Goal: Information Seeking & Learning: Learn about a topic

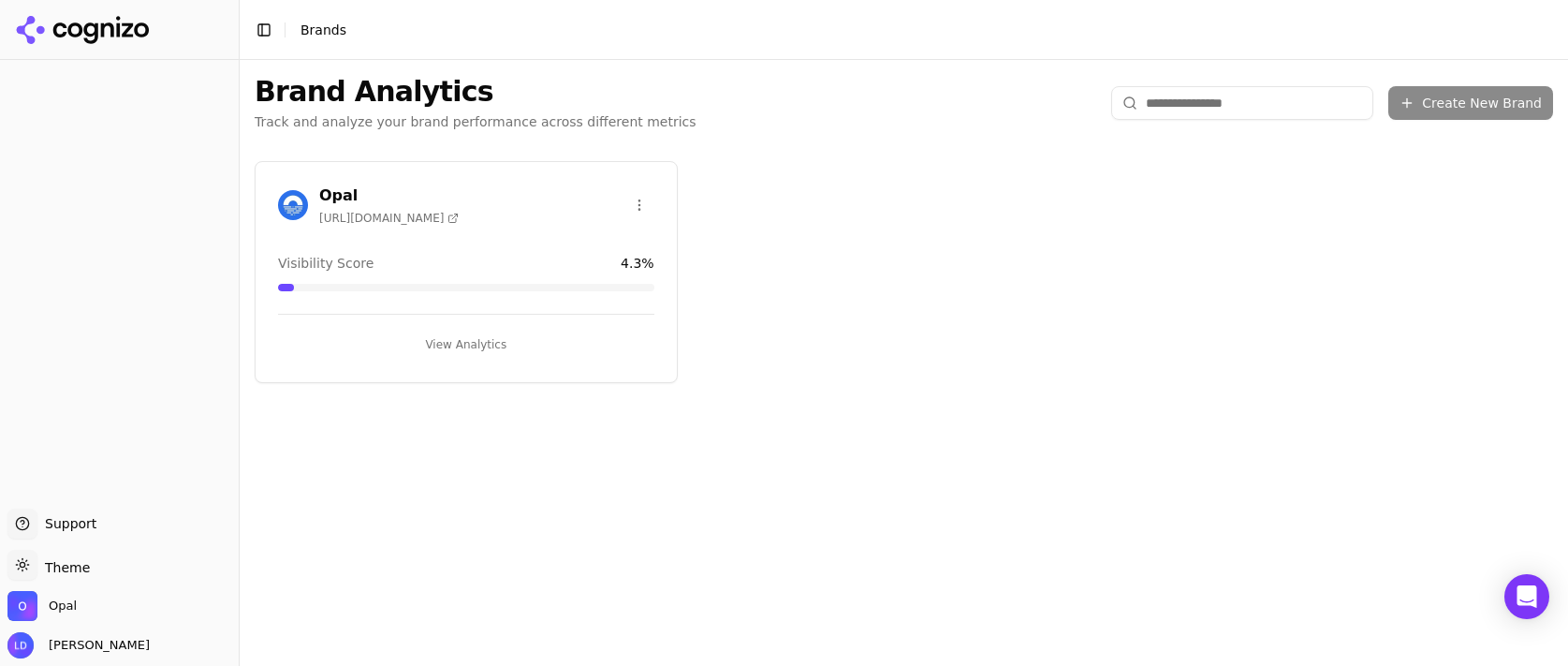
click at [460, 357] on button "View Analytics" at bounding box center [465, 345] width 376 height 30
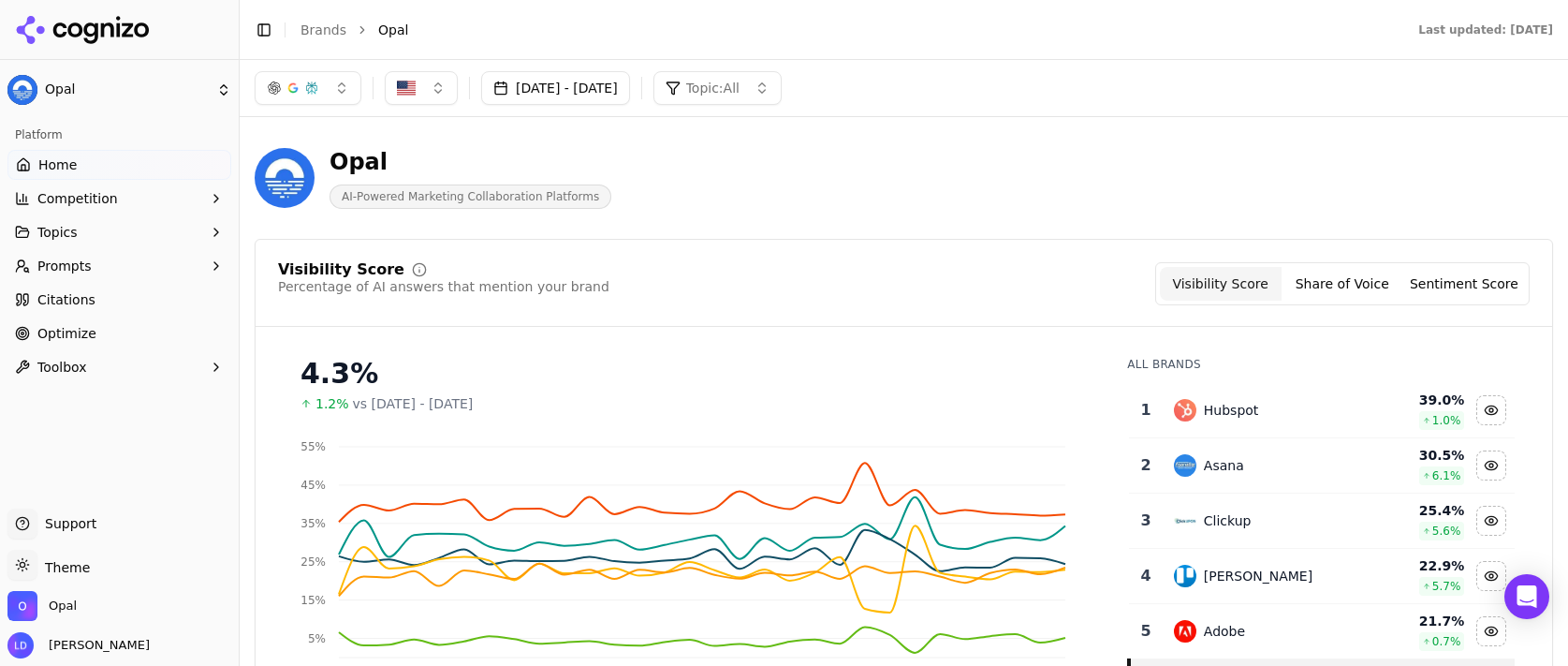
click at [77, 334] on span "Optimize" at bounding box center [67, 333] width 59 height 19
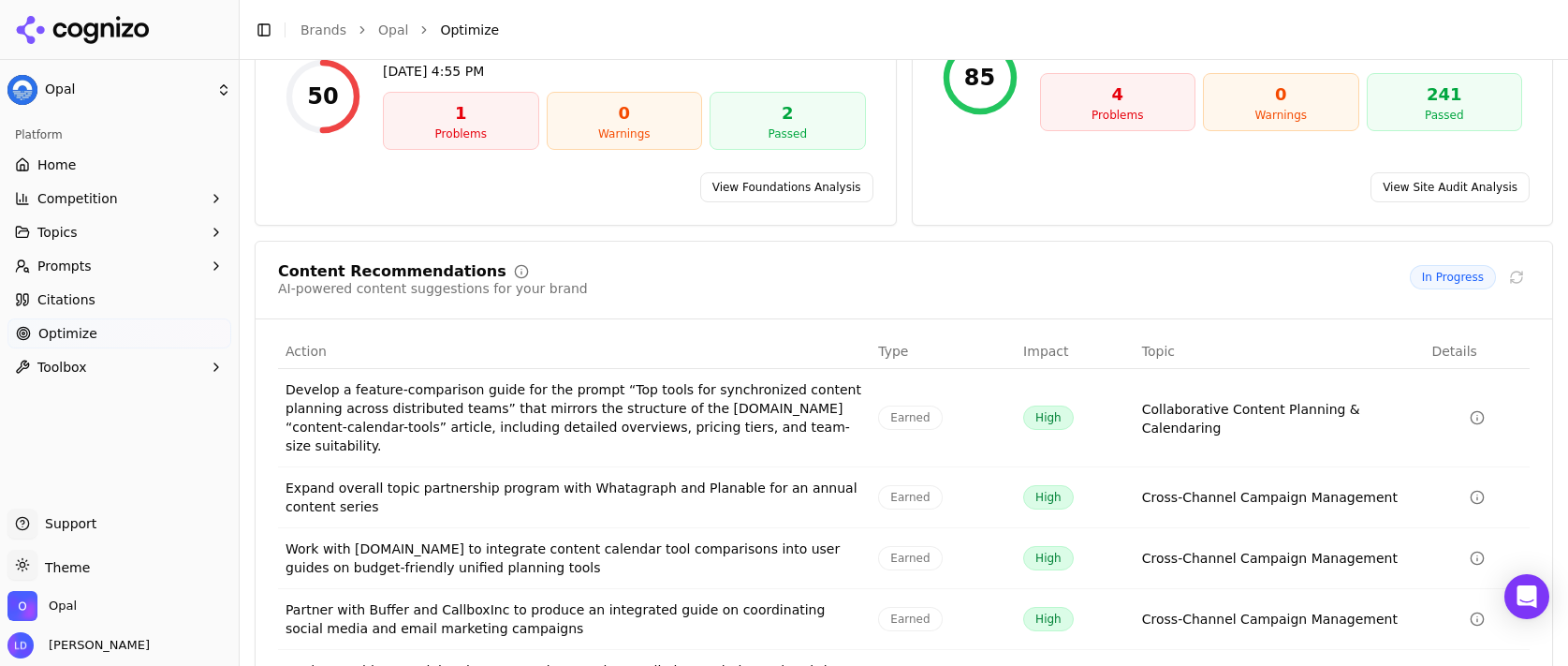
scroll to position [296, 0]
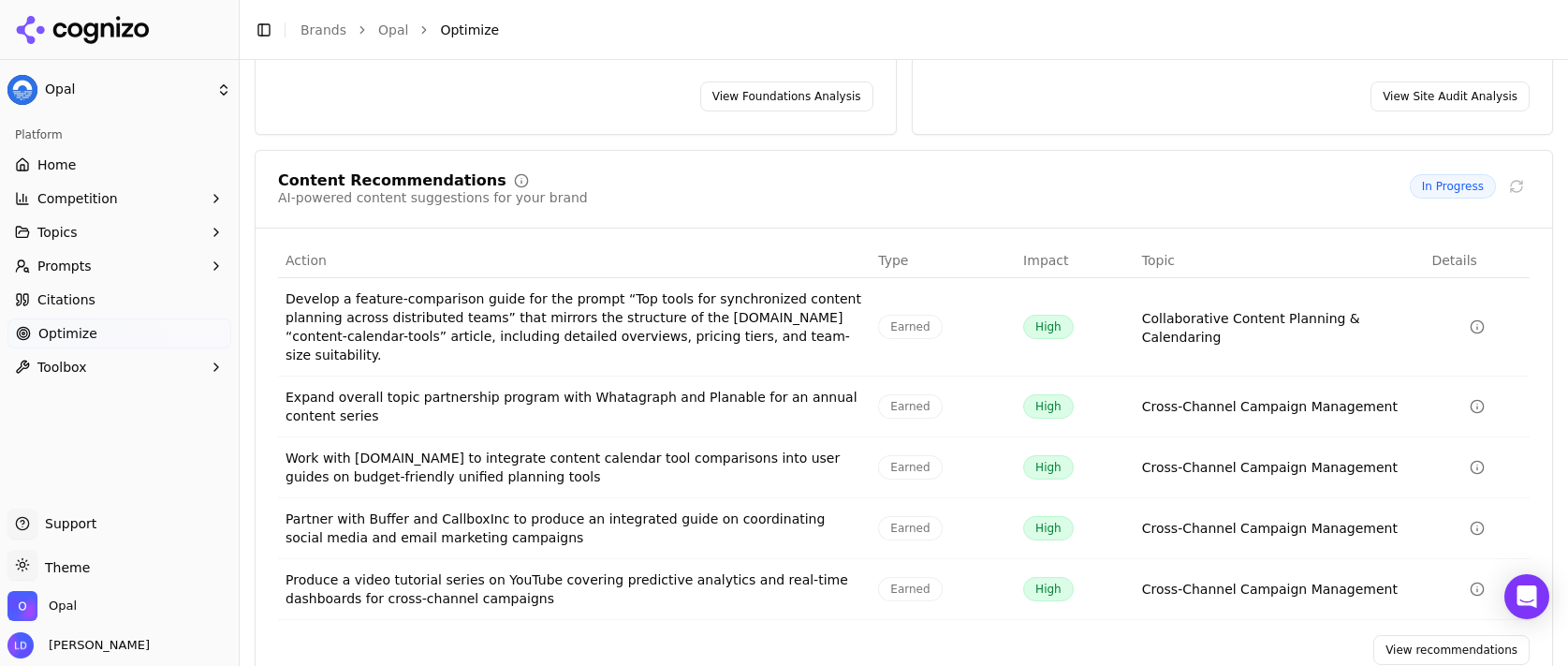
click at [1424, 635] on link "View recommendations" at bounding box center [1451, 650] width 156 height 30
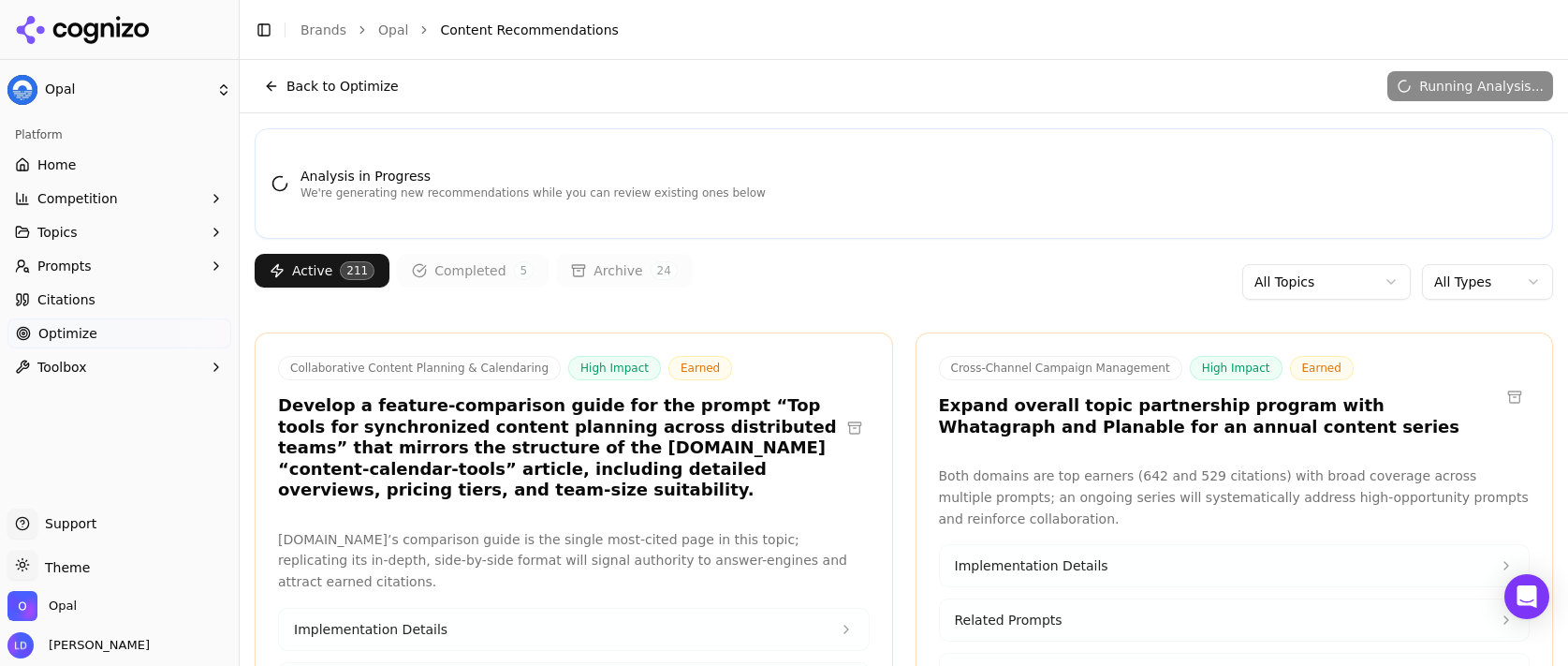
click at [1459, 280] on html "Opal Platform Home Competition Topics Prompts Citations Optimize Toolbox Suppor…" at bounding box center [784, 333] width 1568 height 666
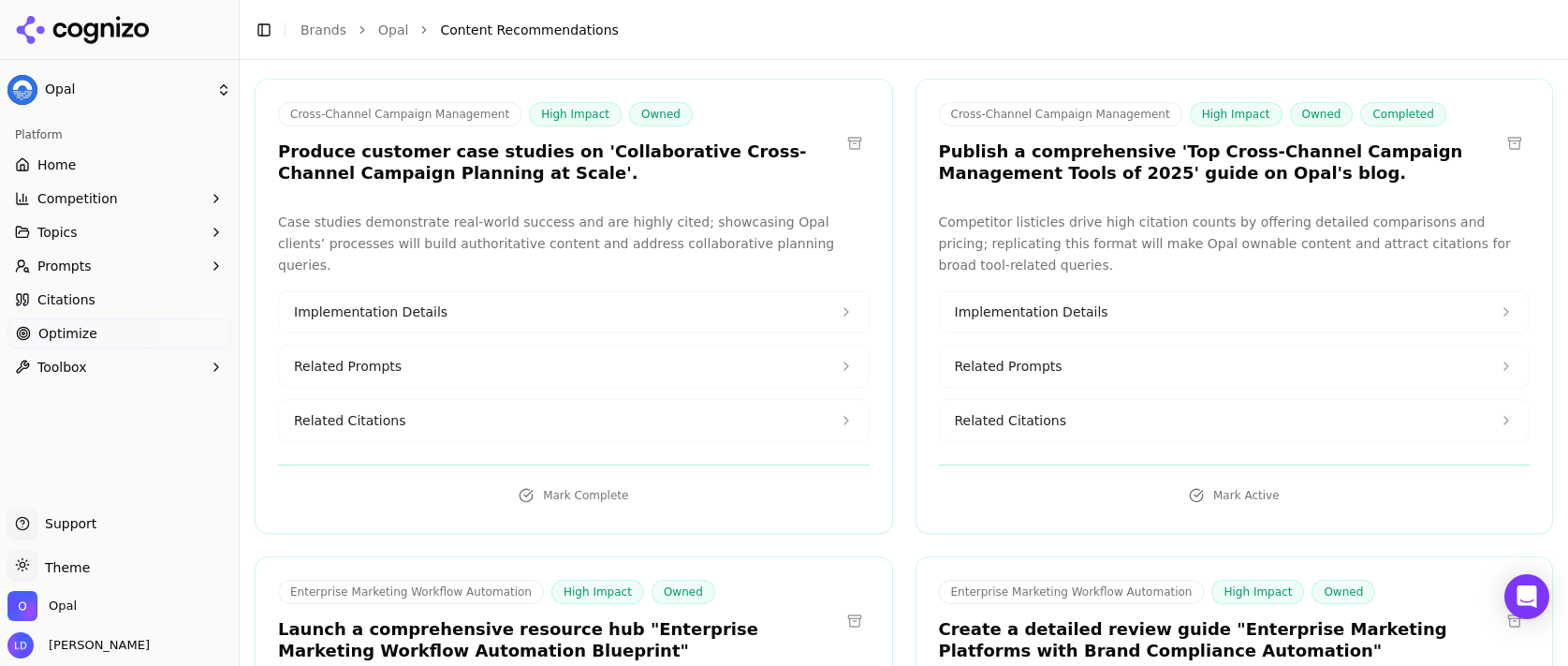
scroll to position [258, 0]
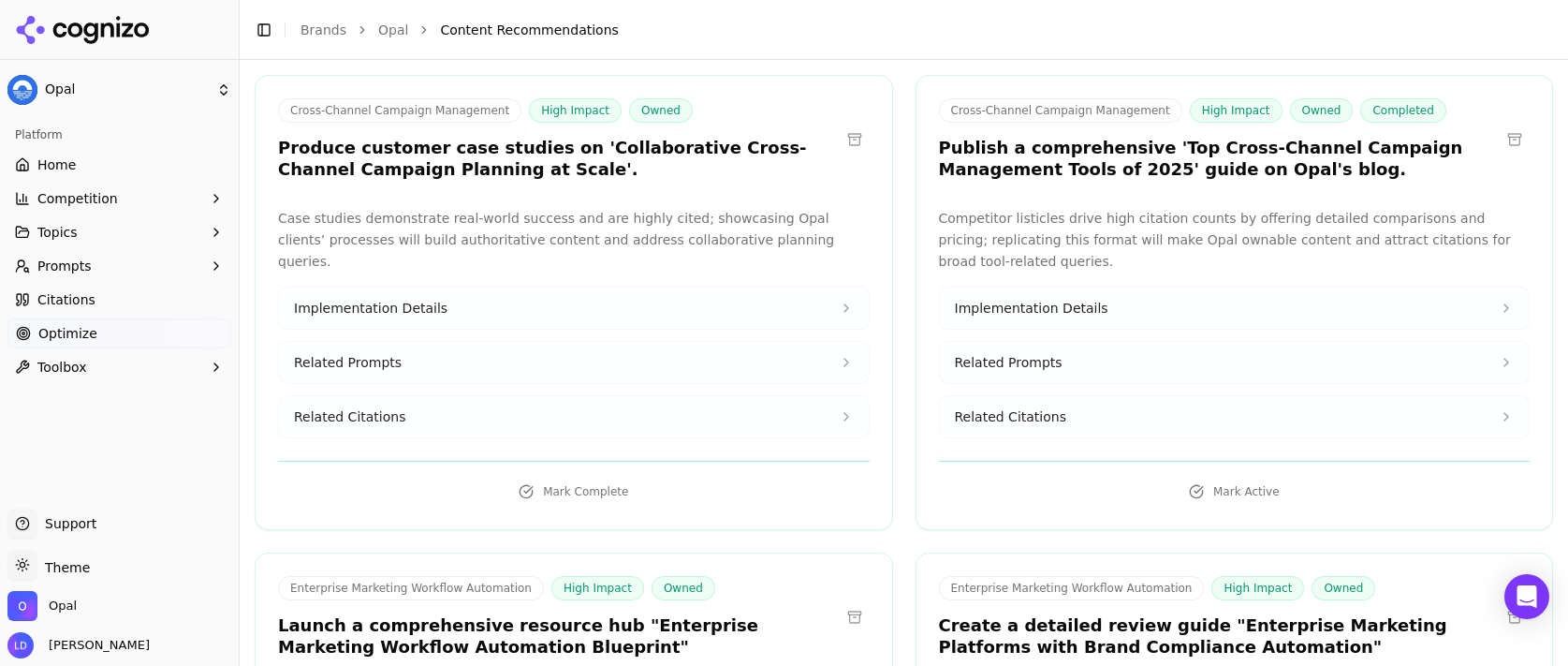
click at [527, 290] on button "Implementation Details" at bounding box center [573, 307] width 590 height 41
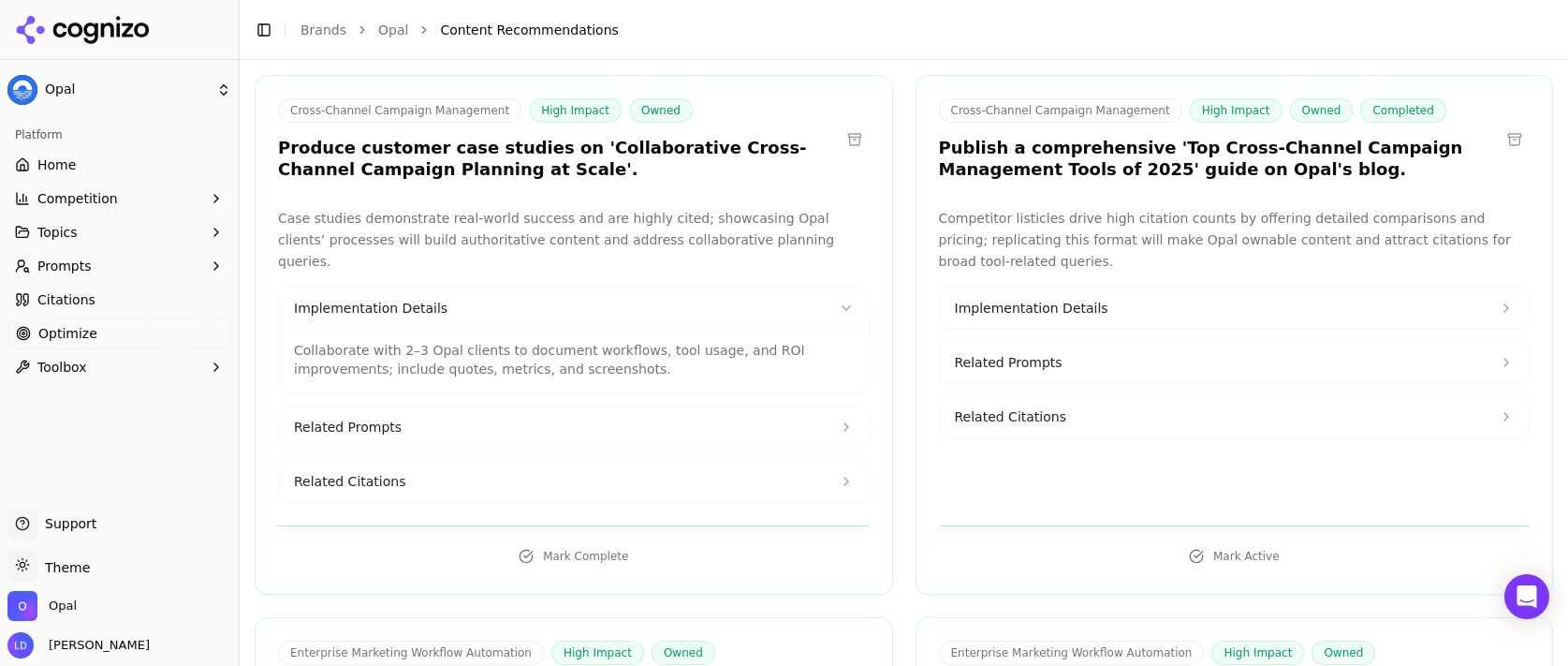
click at [530, 381] on div "Implementation Details Collaborate with 2–3 Opal clients to document workflows,…" at bounding box center [573, 394] width 592 height 216
click at [522, 406] on button "Related Prompts" at bounding box center [573, 426] width 590 height 41
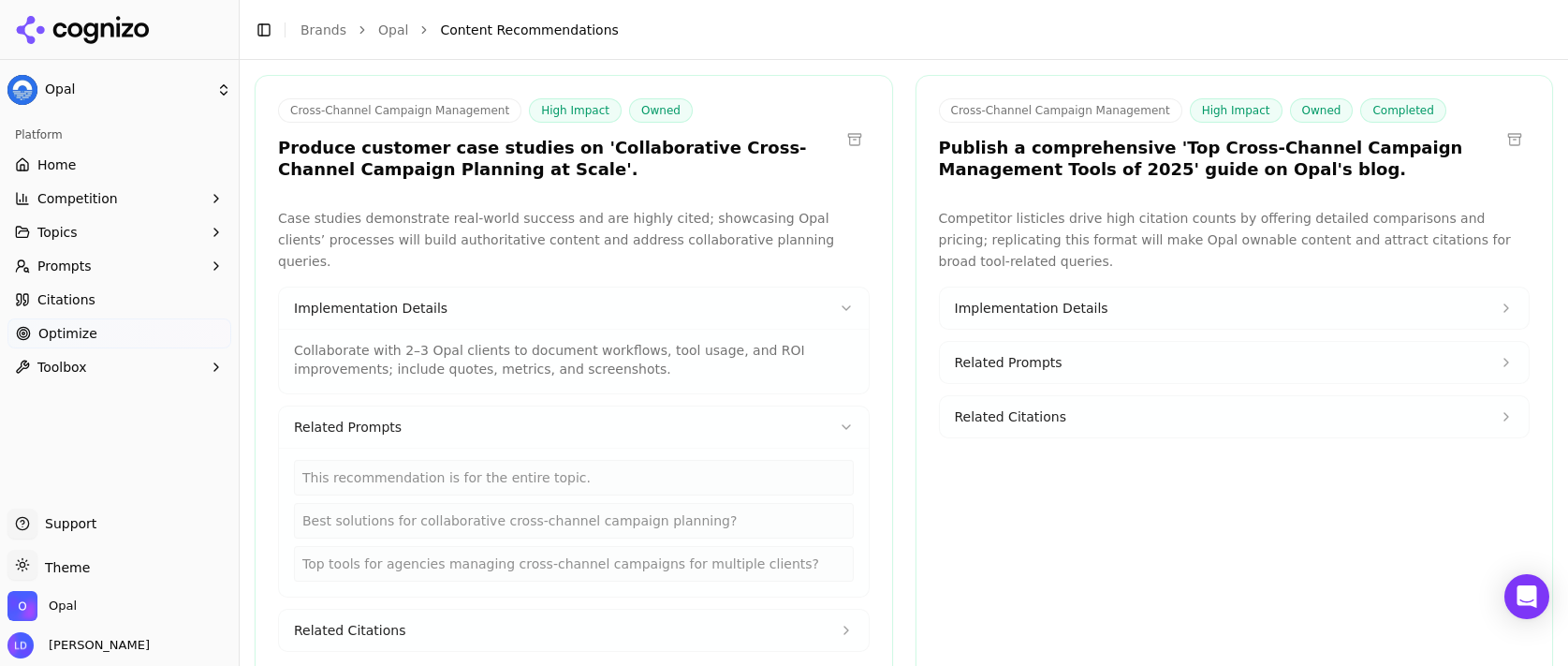
click at [445, 609] on button "Related Citations" at bounding box center [573, 629] width 590 height 41
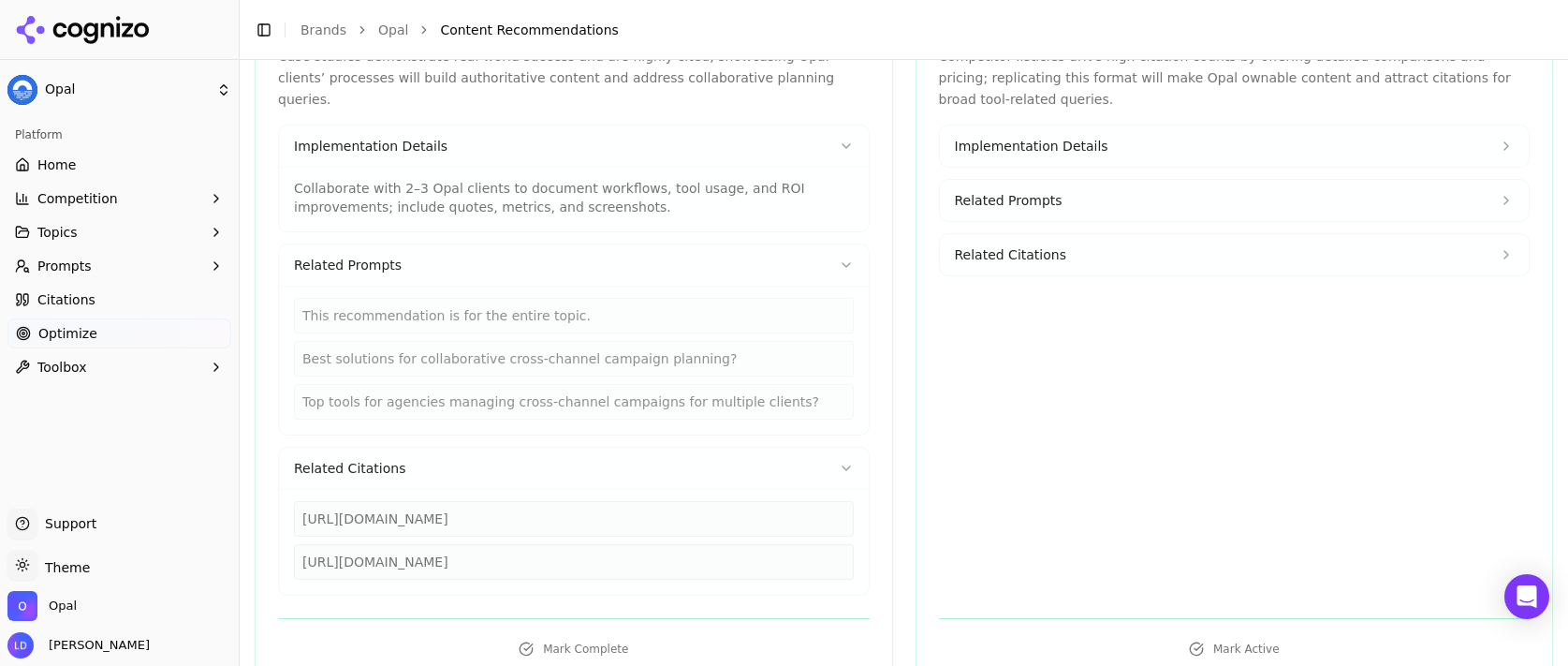
scroll to position [423, 0]
click at [423, 455] on button "Related Citations" at bounding box center [573, 464] width 590 height 41
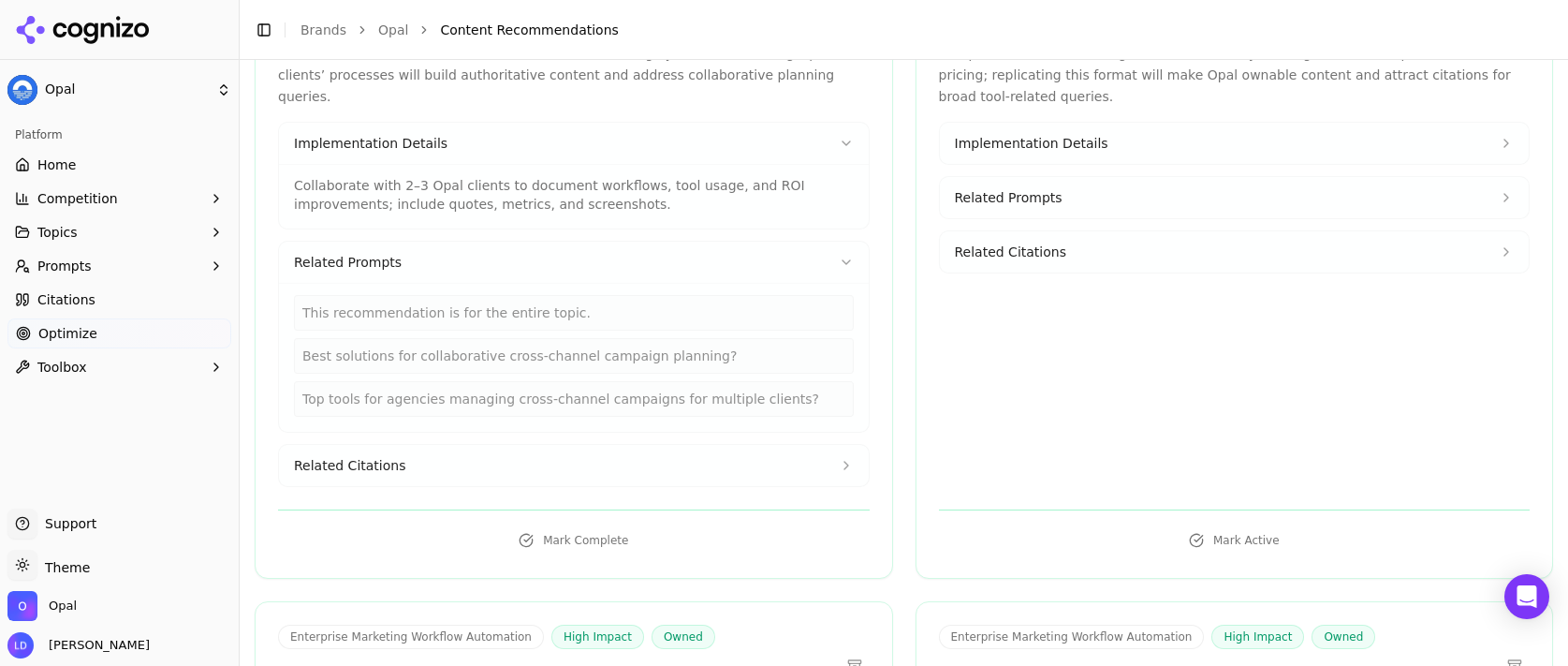
click at [463, 282] on div "This recommendation is for the entire topic. Best solutions for collaborative c…" at bounding box center [573, 356] width 590 height 149
click at [478, 242] on button "Related Prompts" at bounding box center [573, 261] width 590 height 41
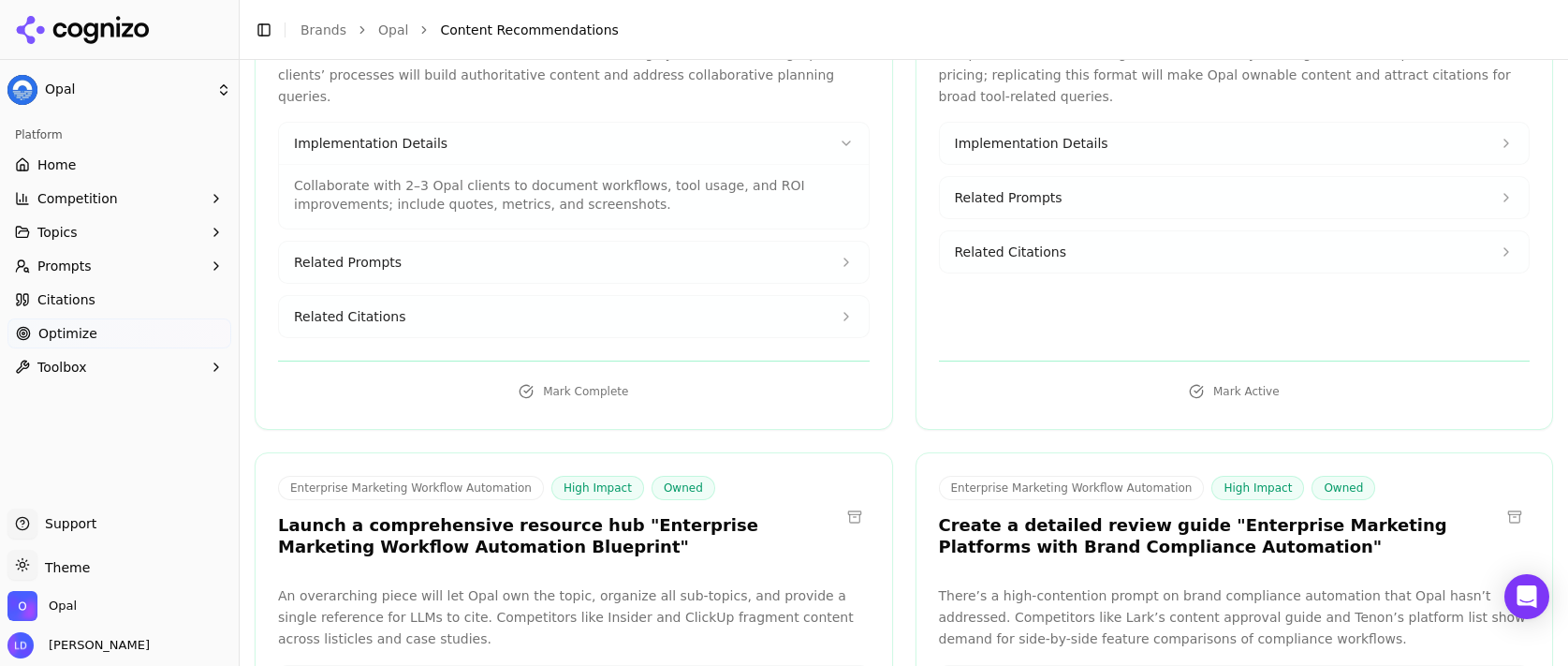
click at [457, 126] on button "Implementation Details" at bounding box center [573, 142] width 590 height 41
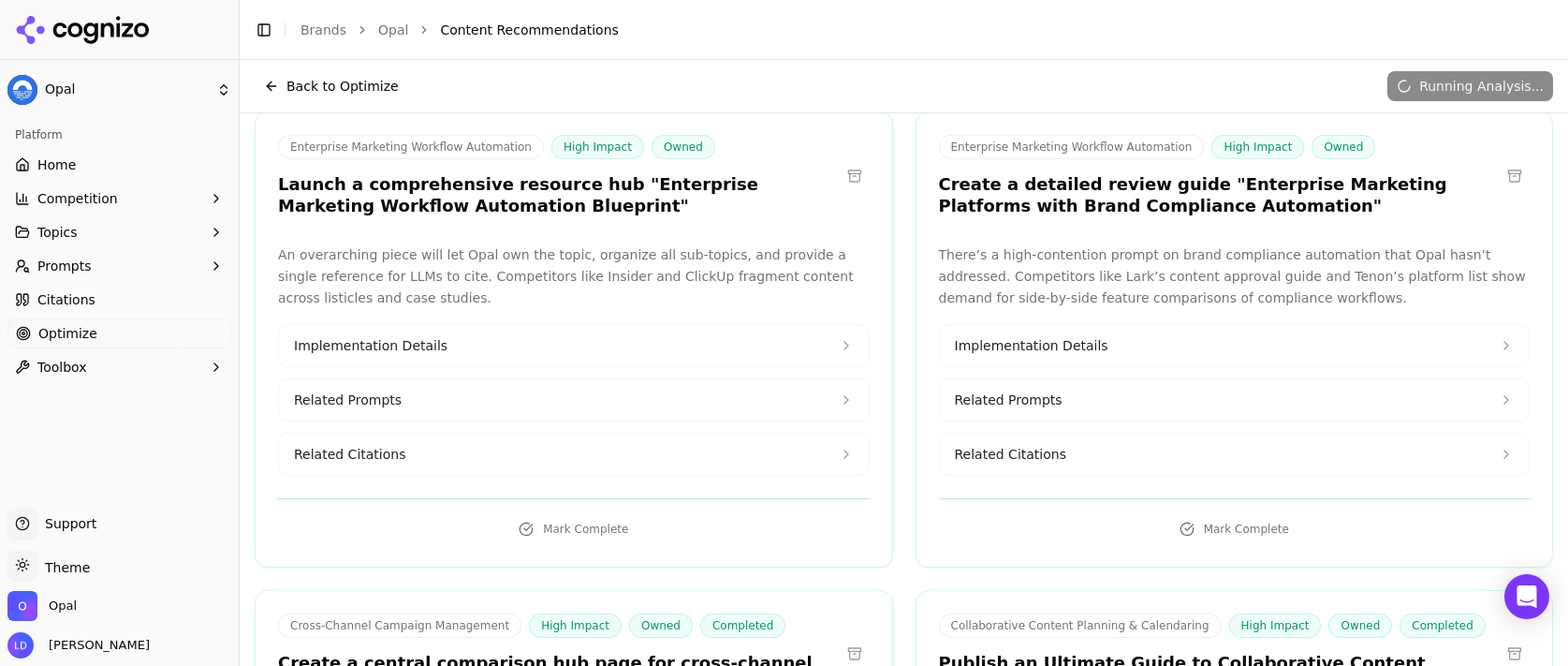
scroll to position [477, 0]
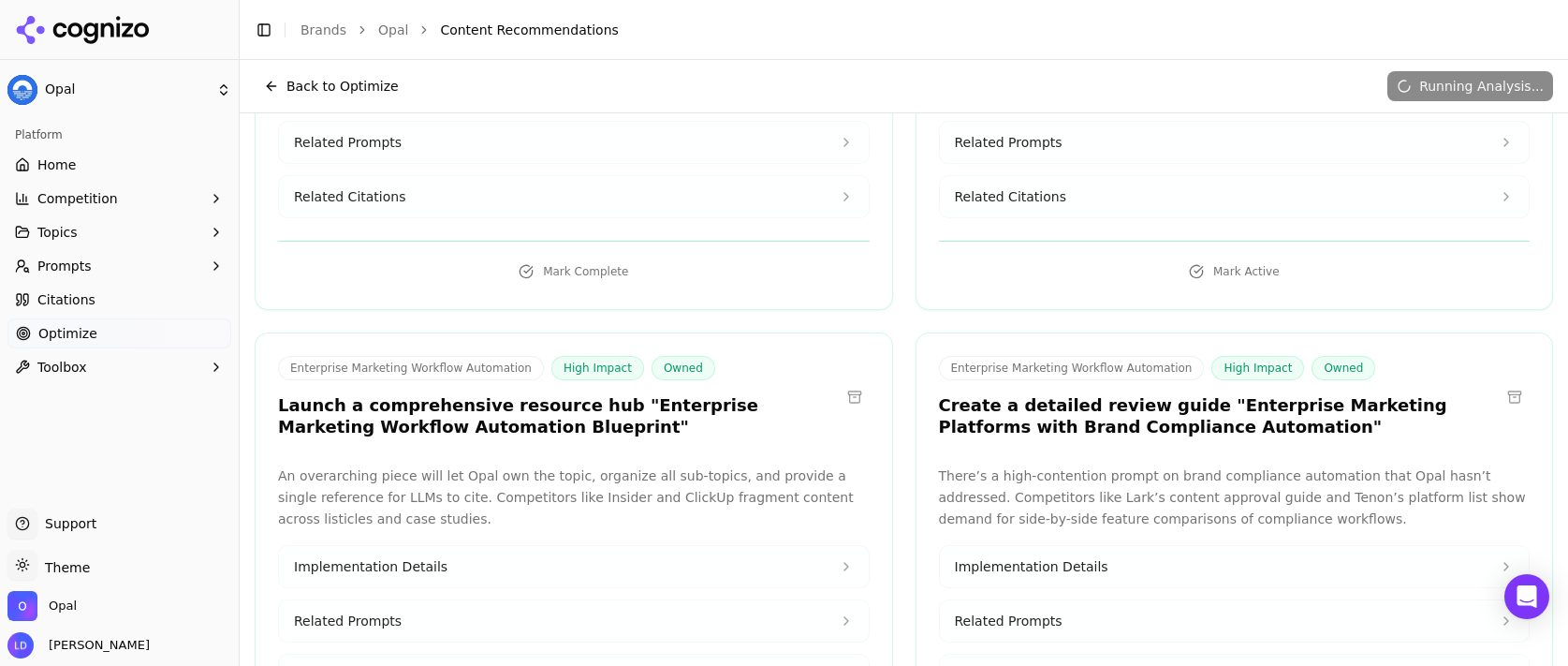
click at [1502, 391] on button at bounding box center [1515, 397] width 30 height 30
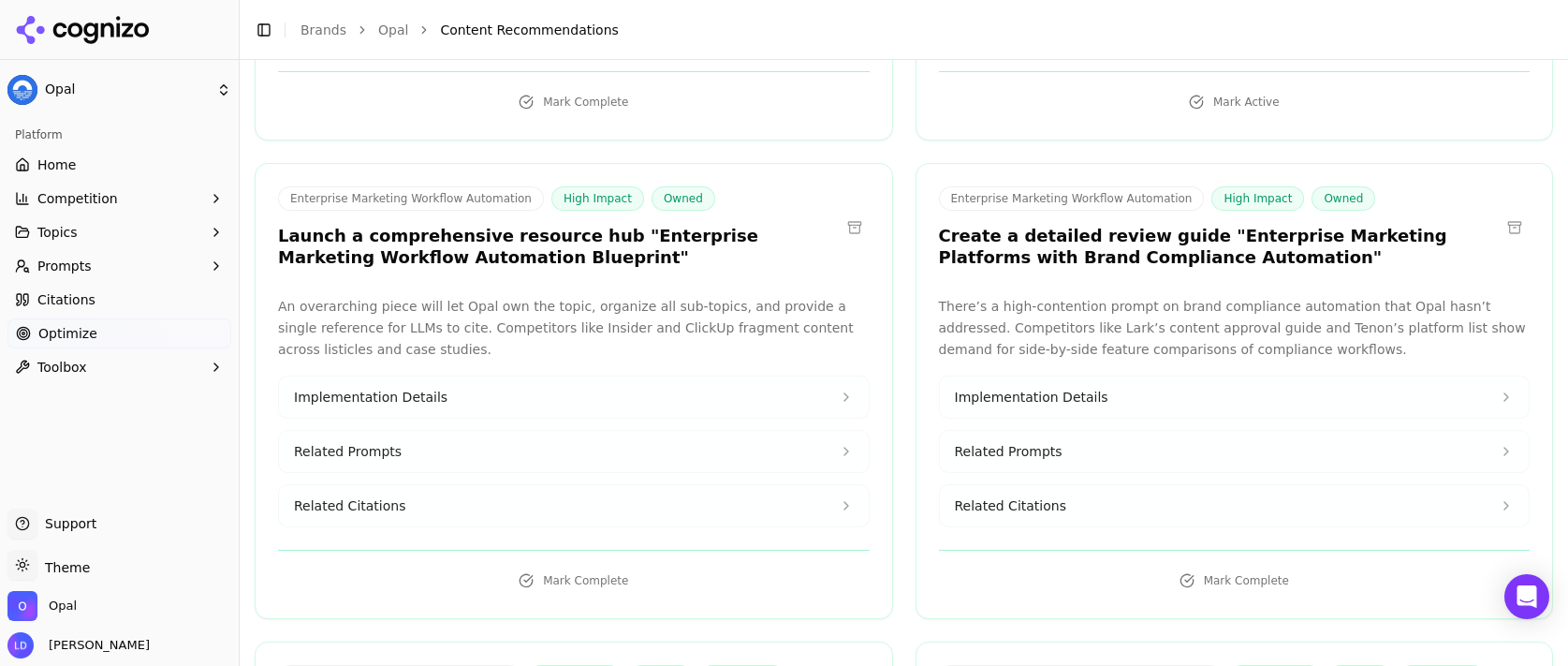
scroll to position [650, 0]
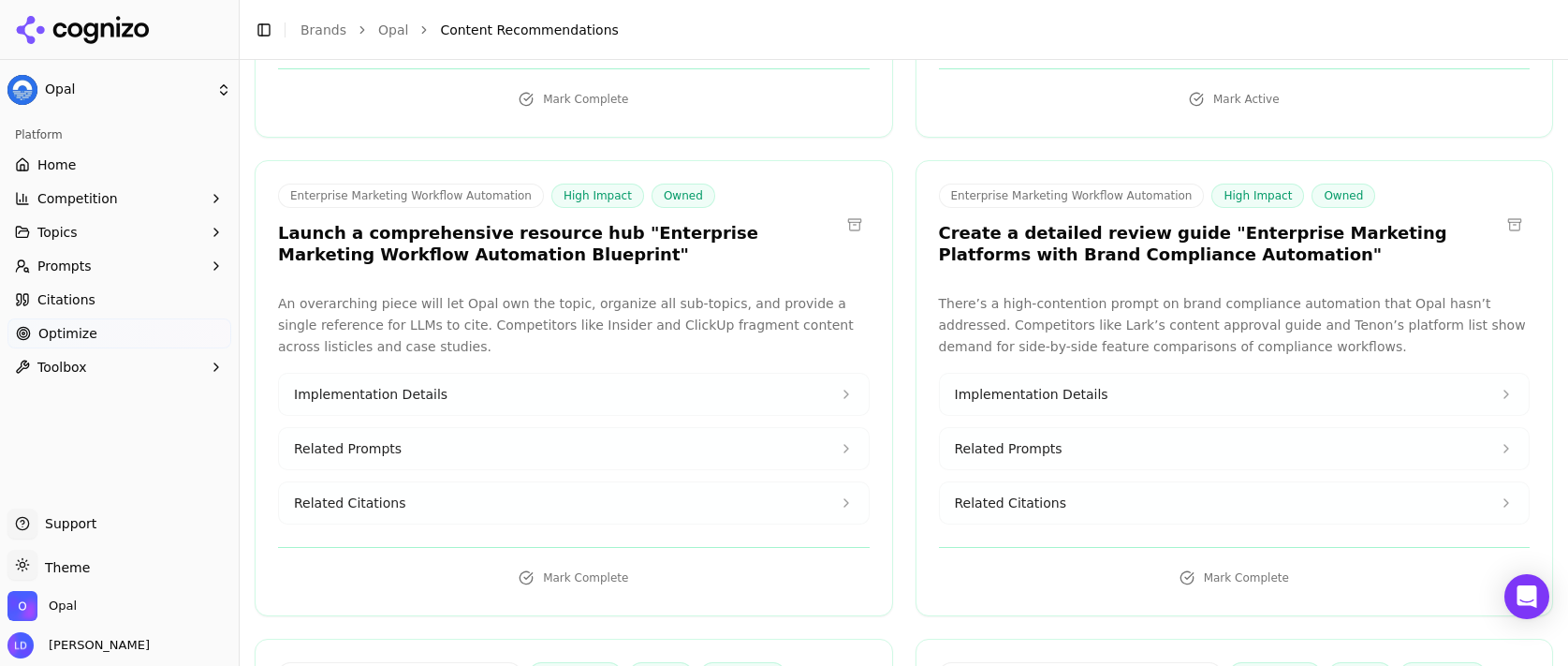
click at [1500, 223] on button at bounding box center [1515, 225] width 30 height 30
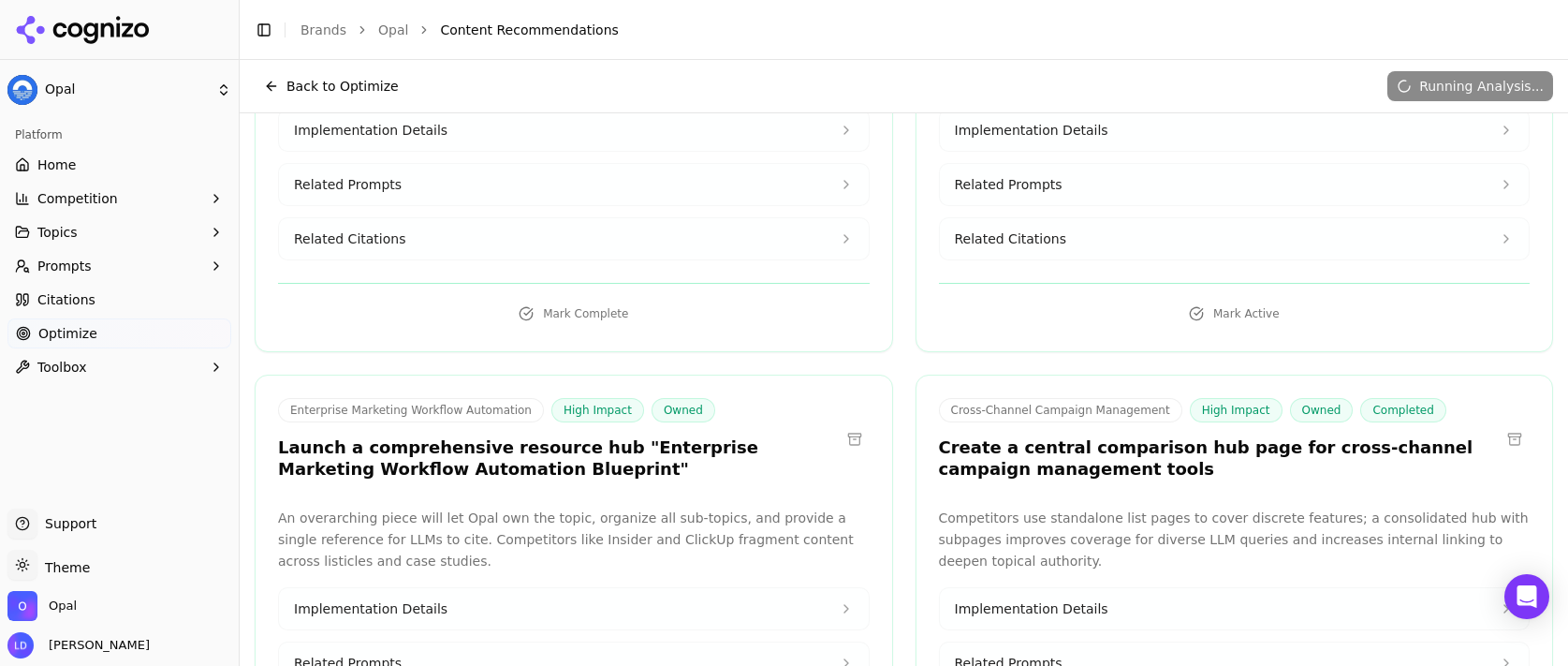
scroll to position [0, 0]
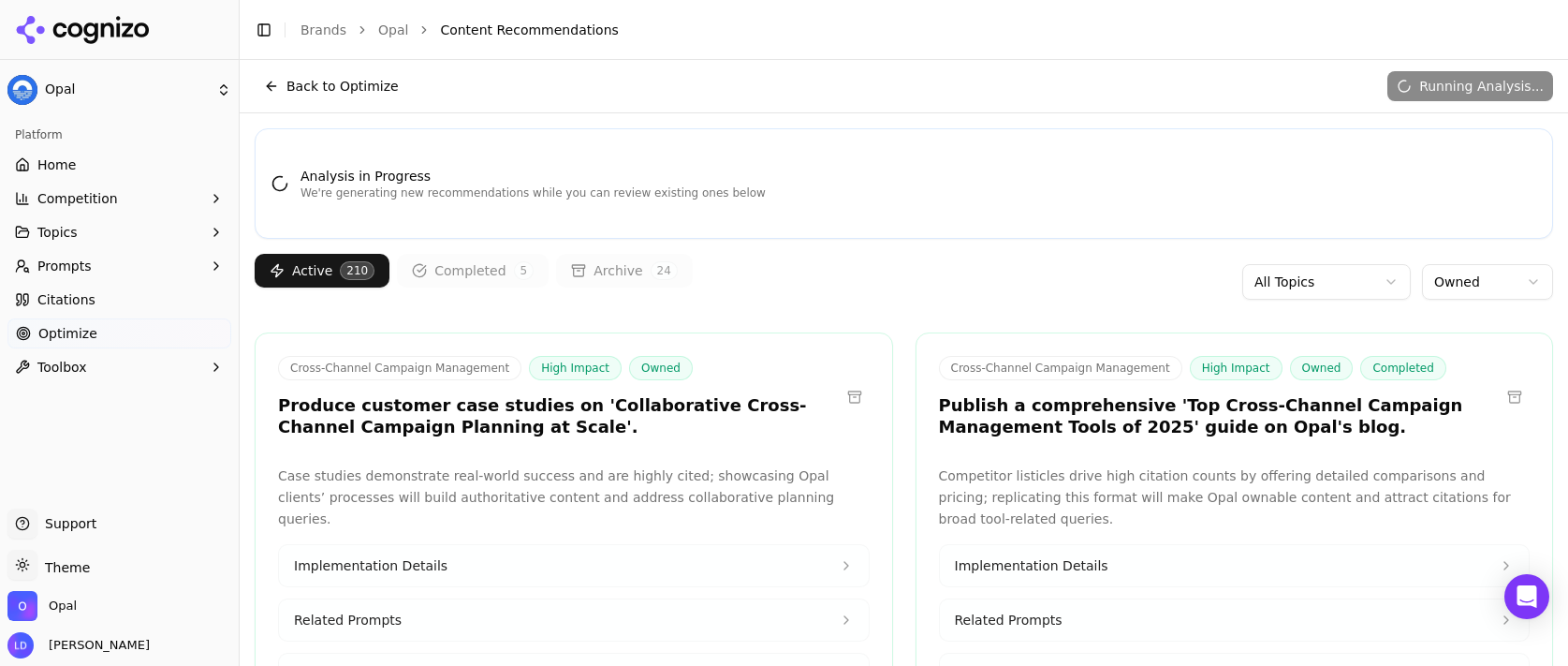
click at [508, 501] on p "Case studies demonstrate real-world success and are highly cited; showcasing Op…" at bounding box center [573, 496] width 592 height 63
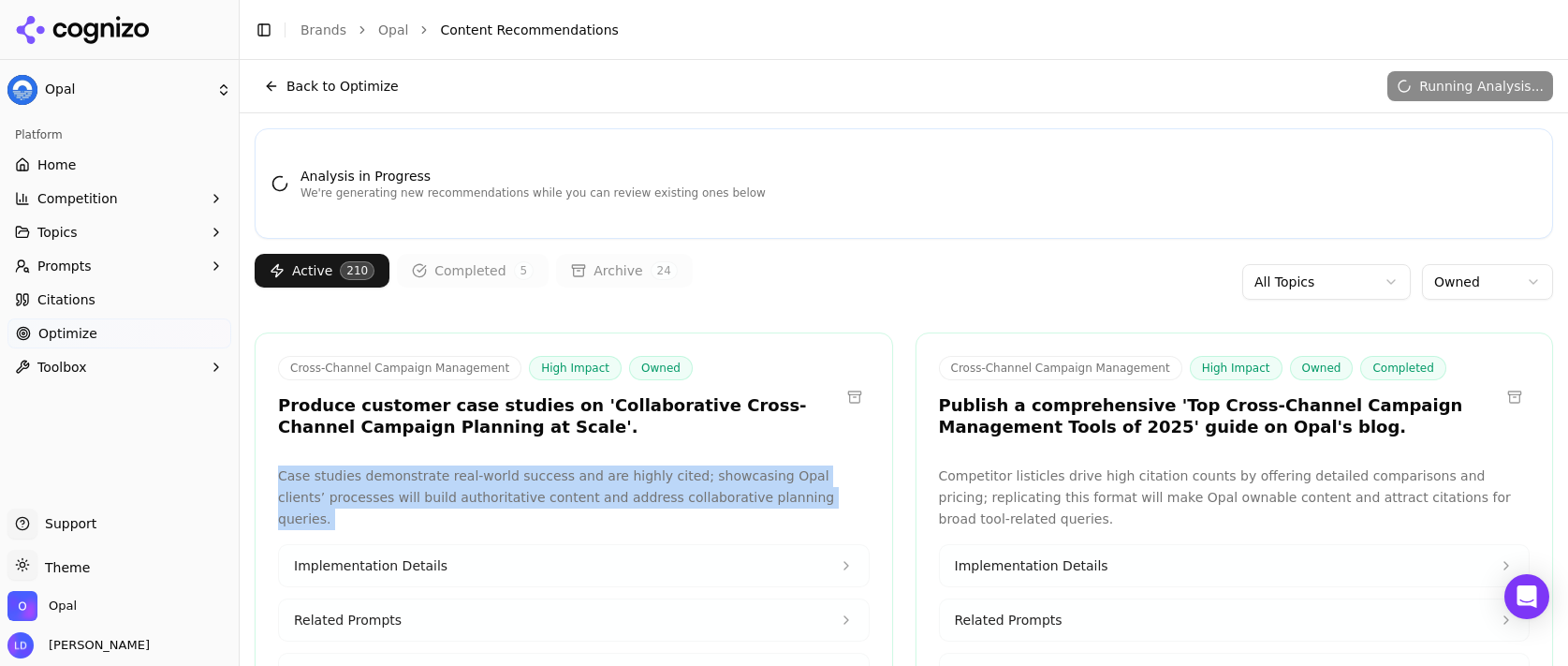
click at [508, 501] on p "Case studies demonstrate real-world success and are highly cited; showcasing Op…" at bounding box center [573, 496] width 592 height 63
click at [624, 501] on p "Case studies demonstrate real-world success and are highly cited; showcasing Op…" at bounding box center [573, 496] width 592 height 63
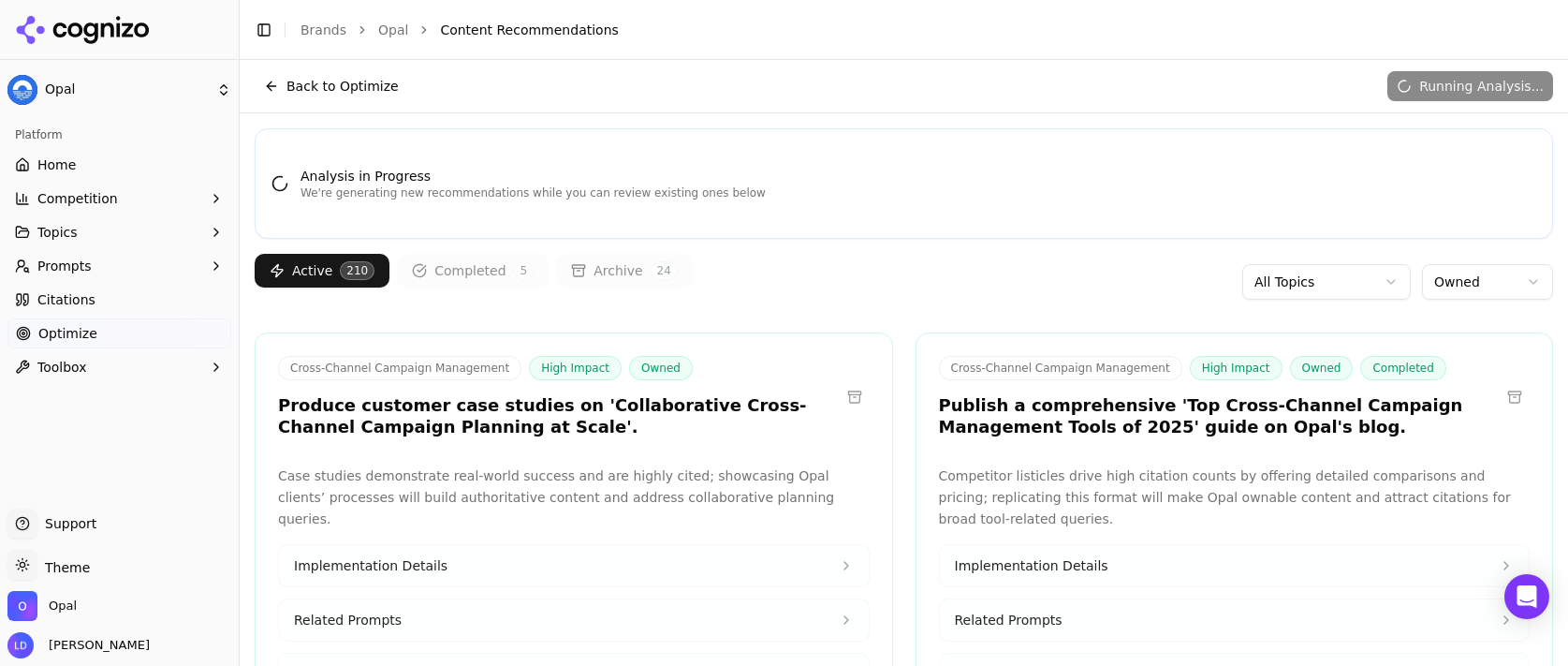
click at [605, 505] on p "Case studies demonstrate real-world success and are highly cited; showcasing Op…" at bounding box center [573, 496] width 592 height 63
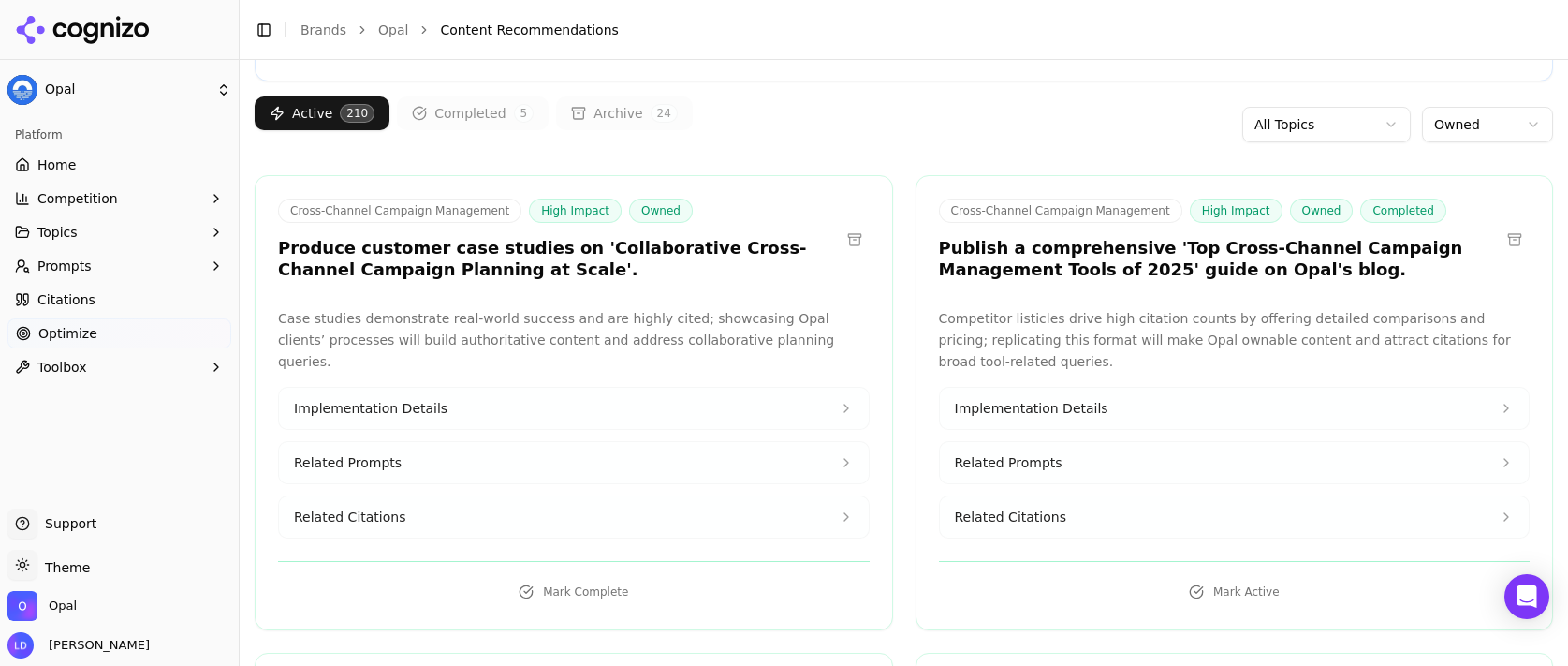
click at [468, 498] on button "Related Citations" at bounding box center [573, 516] width 590 height 41
click at [493, 444] on button "Related Prompts" at bounding box center [573, 461] width 590 height 41
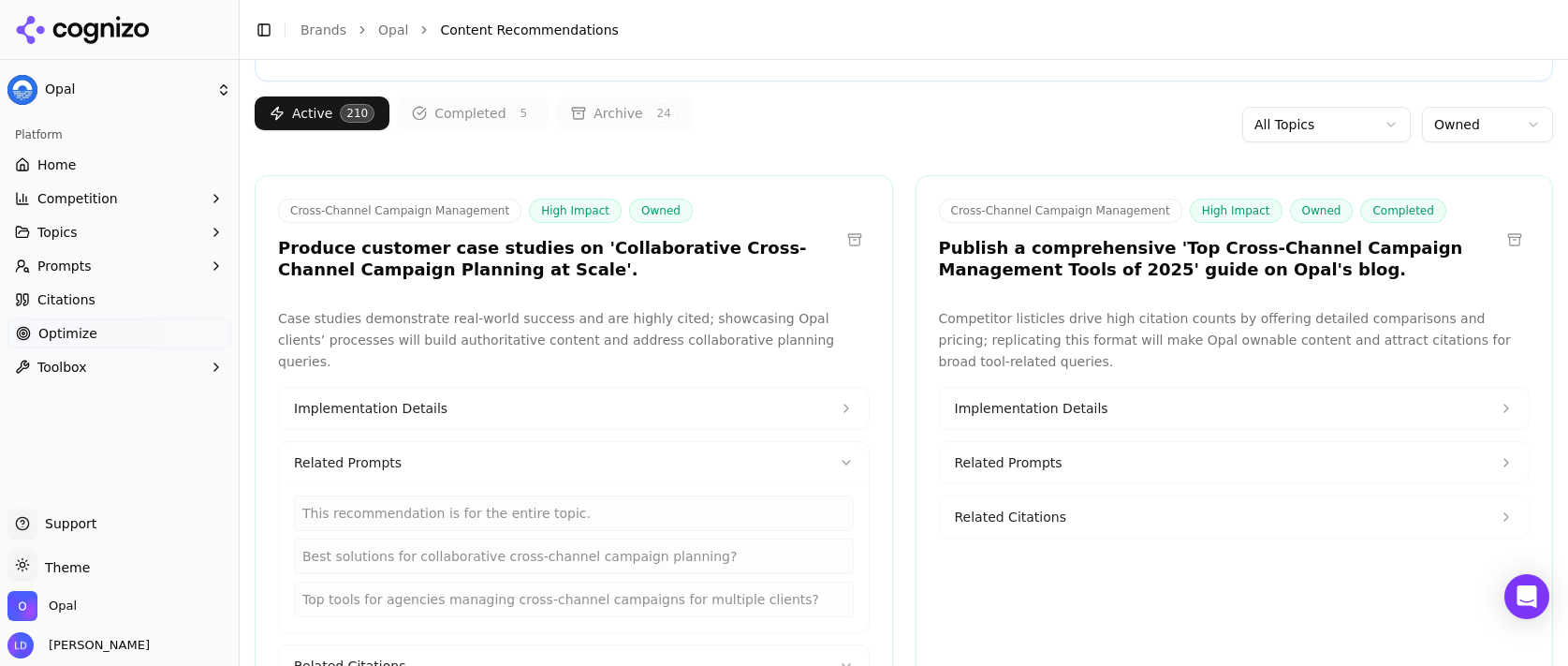
click at [511, 395] on button "Implementation Details" at bounding box center [573, 407] width 590 height 41
